Goal: Find contact information: Find contact information

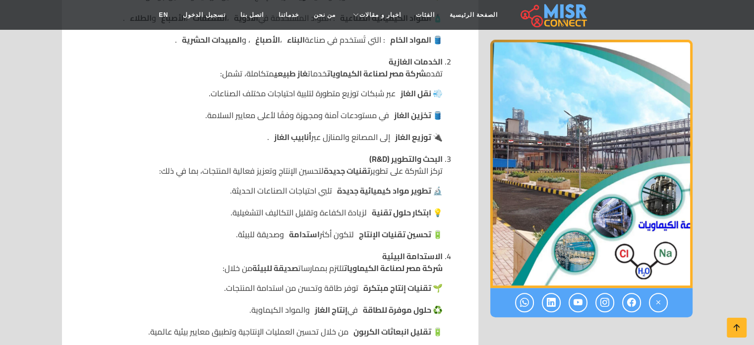
scroll to position [496, 0]
click at [266, 17] on link "اتصل بنا" at bounding box center [252, 14] width 38 height 19
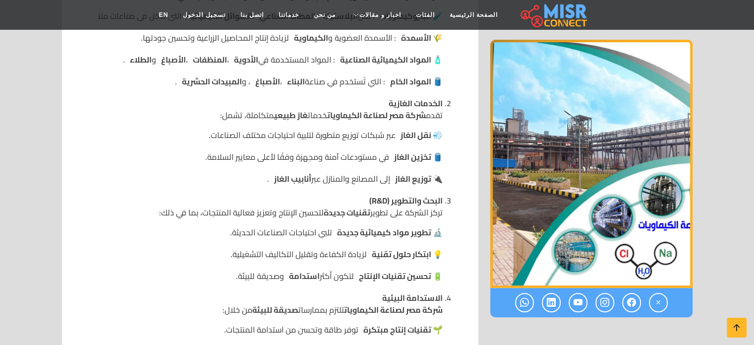
scroll to position [298, 0]
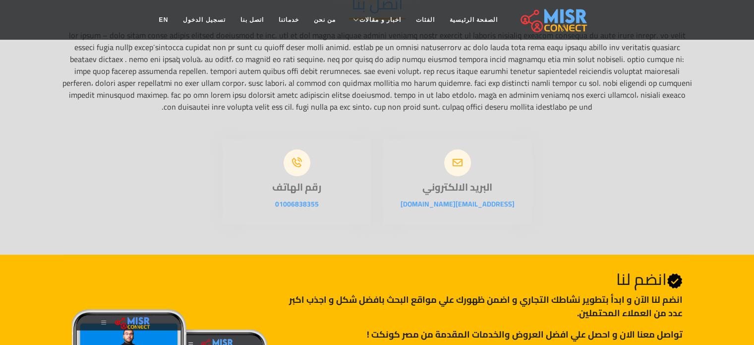
scroll to position [149, 0]
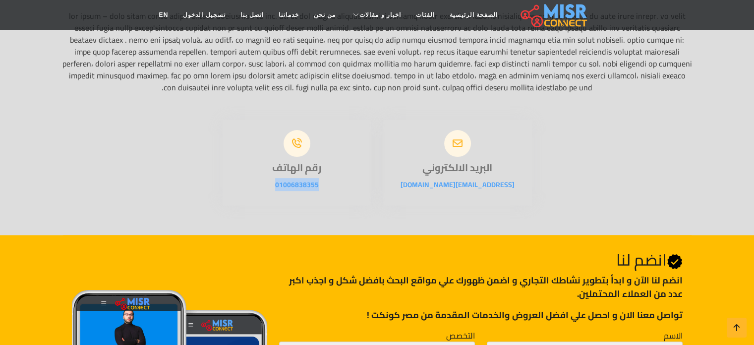
drag, startPoint x: 334, startPoint y: 189, endPoint x: 269, endPoint y: 189, distance: 65.0
click at [269, 189] on p "01006838355" at bounding box center [297, 185] width 149 height 12
copy link "01006838355"
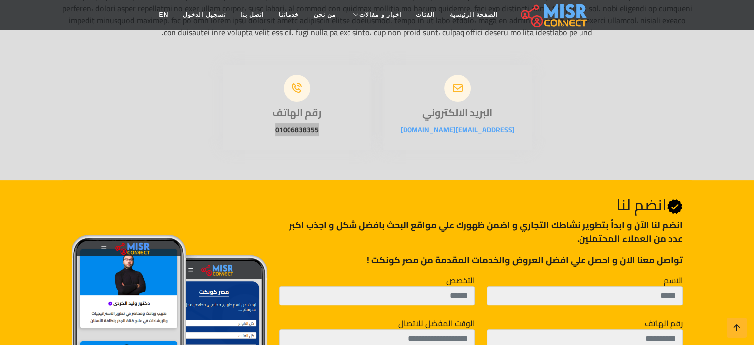
scroll to position [114, 0]
